Goal: Information Seeking & Learning: Learn about a topic

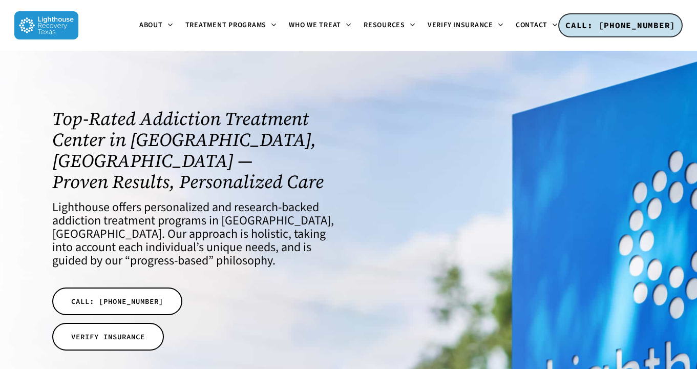
scroll to position [19, 0]
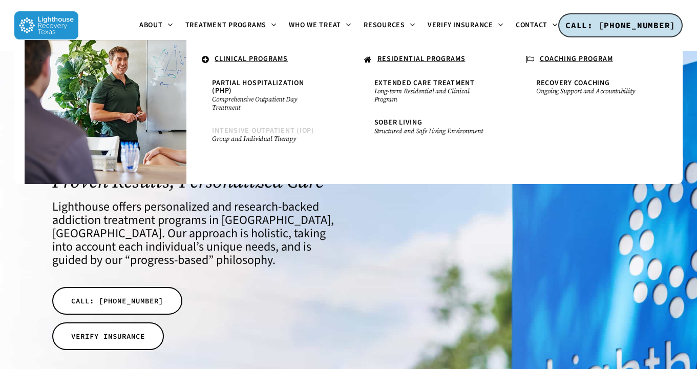
click at [248, 132] on span "Intensive Outpatient (IOP)" at bounding box center [263, 131] width 102 height 10
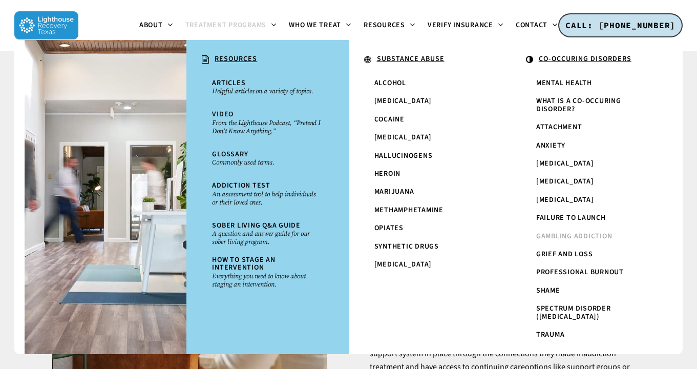
click at [559, 241] on span "Gambling Addiction" at bounding box center [575, 236] width 76 height 10
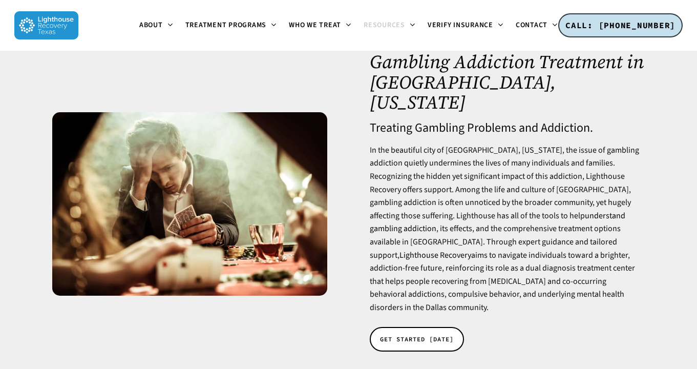
scroll to position [35, 0]
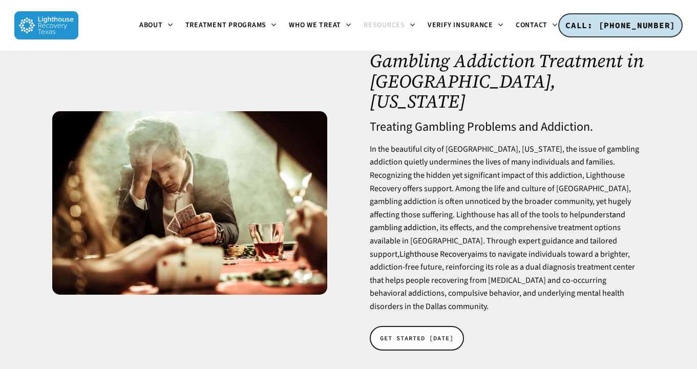
click at [422, 326] on link "GET STARTED TODAY" at bounding box center [417, 338] width 94 height 25
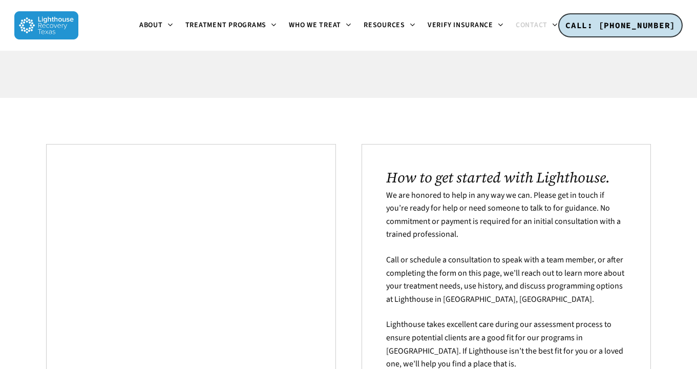
scroll to position [139, 0]
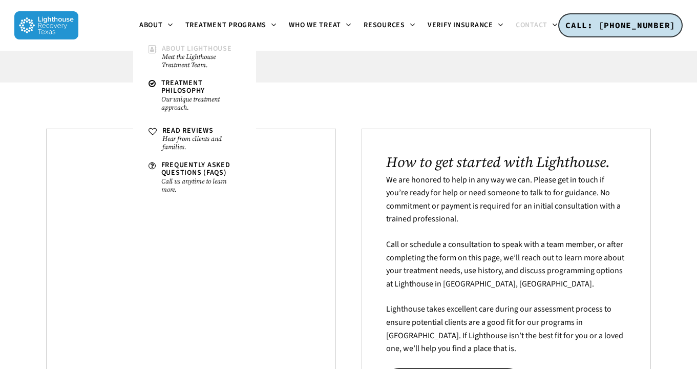
click at [207, 62] on small "Meet the Lighthouse Treatment Team." at bounding box center [201, 61] width 79 height 16
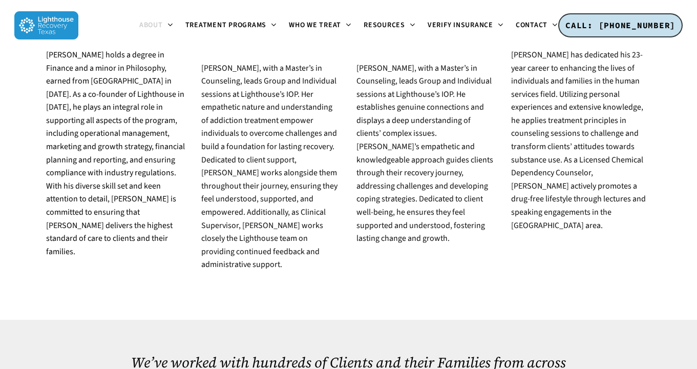
scroll to position [1277, 0]
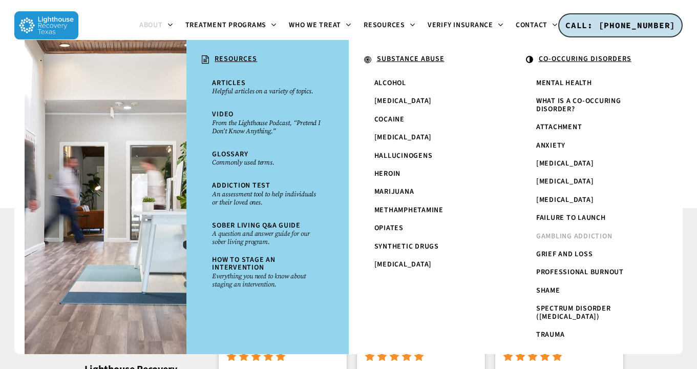
click at [560, 241] on span "Gambling Addiction" at bounding box center [575, 236] width 76 height 10
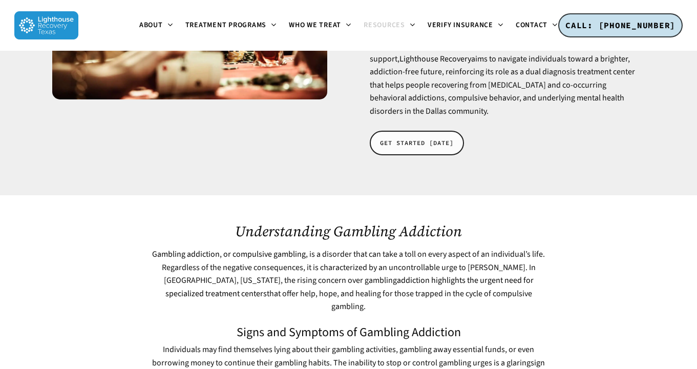
scroll to position [149, 0]
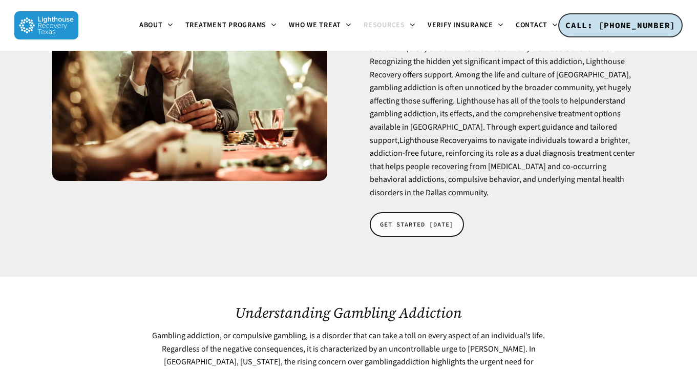
click at [400, 219] on span "GET STARTED TODAY" at bounding box center [417, 224] width 74 height 10
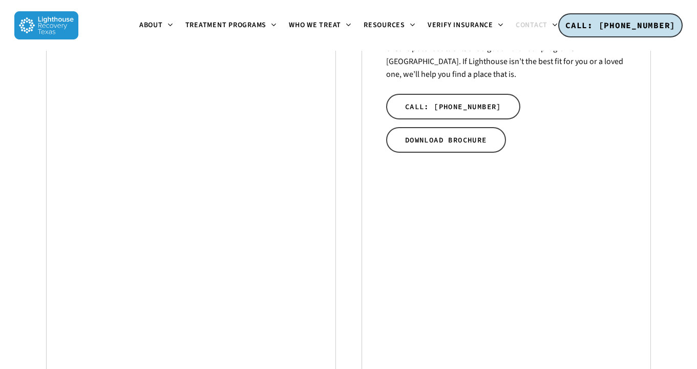
scroll to position [406, 0]
